Goal: Entertainment & Leisure: Consume media (video, audio)

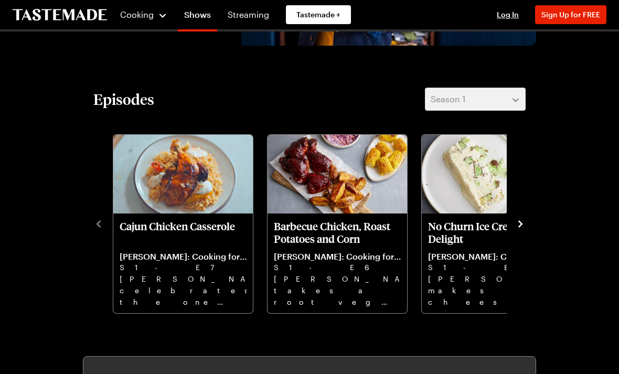
scroll to position [206, 0]
click at [517, 226] on icon "navigate to next item" at bounding box center [520, 224] width 10 height 10
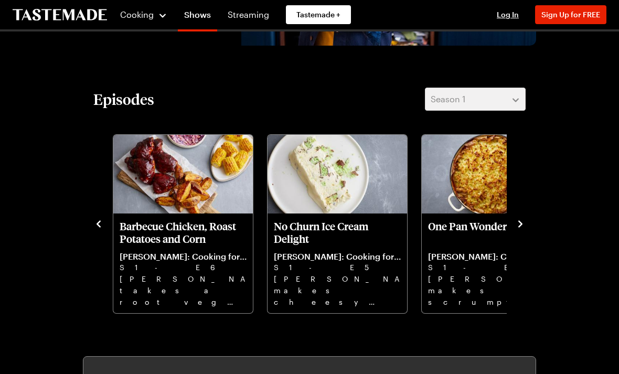
click at [519, 228] on icon "navigate to next item" at bounding box center [520, 224] width 10 height 10
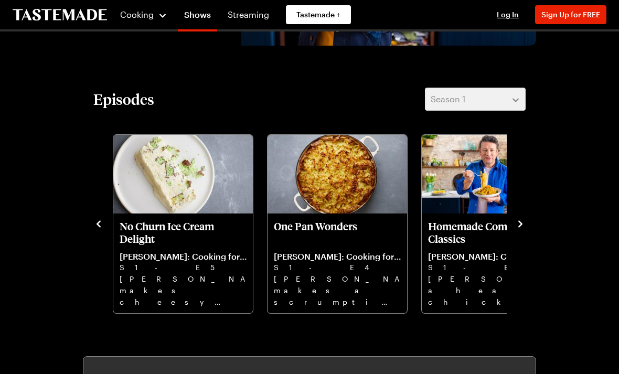
click at [522, 228] on icon "navigate to next item" at bounding box center [520, 224] width 10 height 10
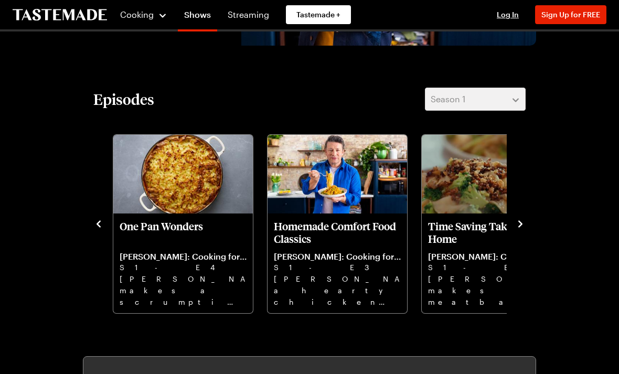
click at [524, 224] on icon "navigate to next item" at bounding box center [520, 224] width 10 height 10
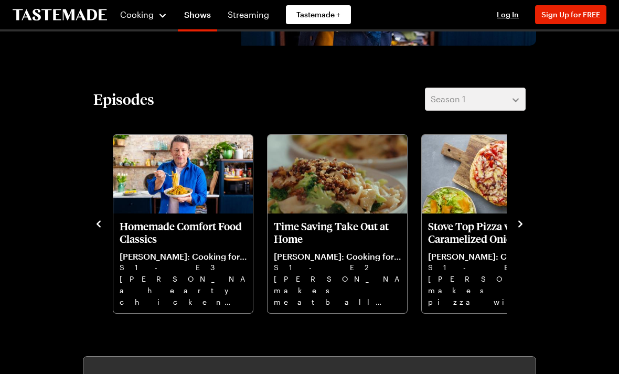
click at [524, 225] on icon "navigate to next item" at bounding box center [520, 224] width 10 height 10
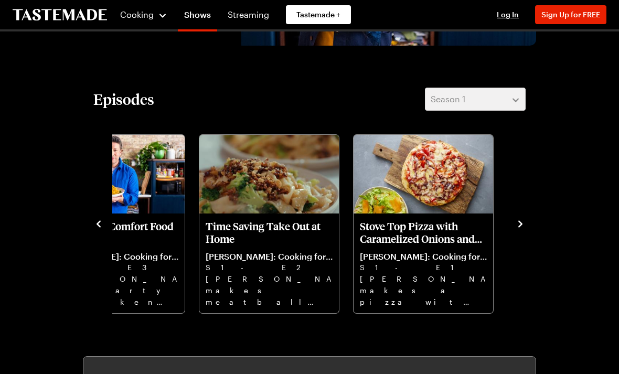
click at [518, 227] on icon "navigate to next item" at bounding box center [520, 224] width 10 height 10
click at [515, 229] on icon "navigate to next item" at bounding box center [520, 224] width 10 height 10
click at [112, 229] on p "Homemade Comfort Food Classics" at bounding box center [114, 232] width 127 height 25
click at [98, 223] on icon "navigate to previous item" at bounding box center [98, 223] width 4 height 7
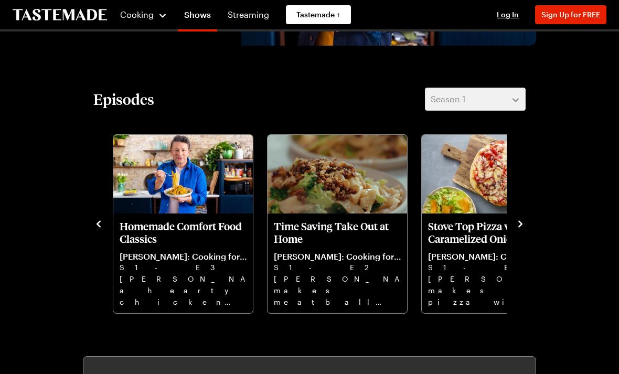
click at [102, 222] on icon "navigate to previous item" at bounding box center [98, 224] width 10 height 10
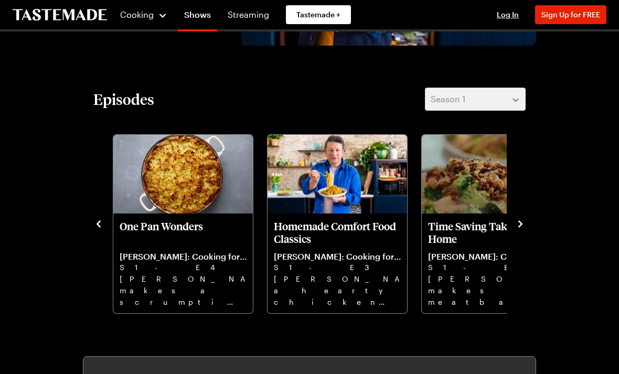
click at [98, 223] on icon "navigate to previous item" at bounding box center [98, 223] width 4 height 7
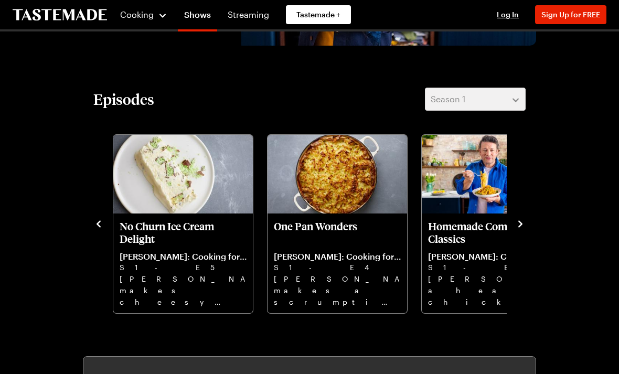
click at [101, 222] on icon "navigate to previous item" at bounding box center [98, 224] width 10 height 10
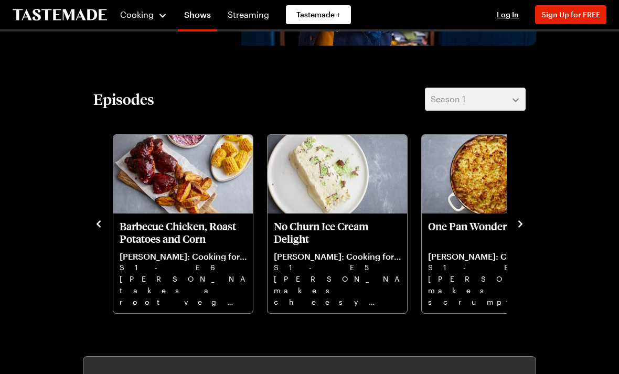
click at [101, 221] on icon "navigate to previous item" at bounding box center [98, 224] width 10 height 10
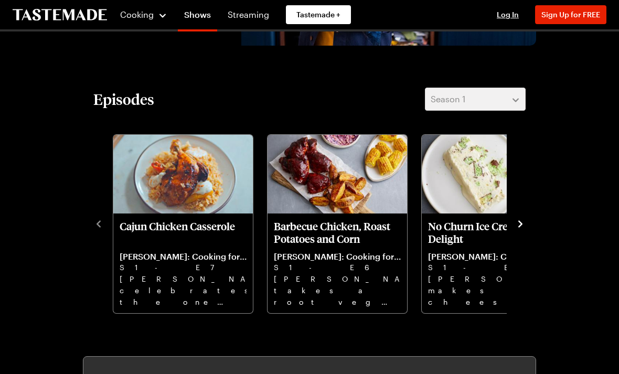
click at [109, 223] on div "Cajun Chicken Casserole [PERSON_NAME]: Cooking for Less S1 - E7 [PERSON_NAME] c…" at bounding box center [309, 223] width 432 height 182
click at [106, 226] on div "Cajun Chicken Casserole [PERSON_NAME]: Cooking for Less S1 - E7 [PERSON_NAME] c…" at bounding box center [309, 223] width 432 height 182
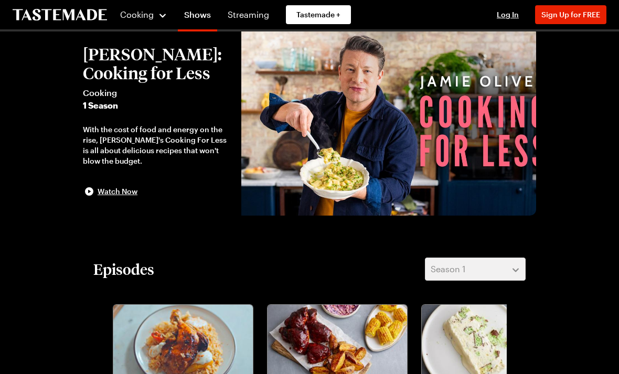
scroll to position [0, 0]
